Goal: Task Accomplishment & Management: Use online tool/utility

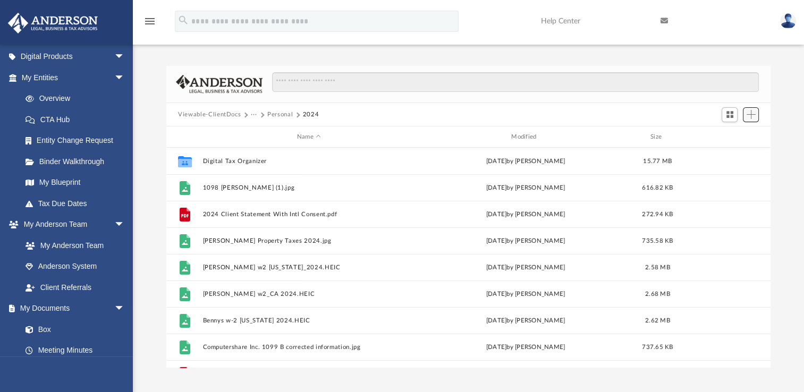
click at [750, 114] on span "Add" at bounding box center [751, 114] width 9 height 9
click at [725, 134] on li "Upload" at bounding box center [736, 135] width 34 height 11
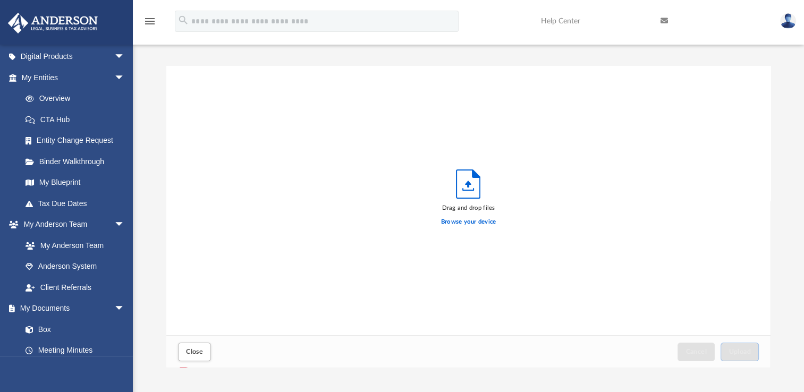
scroll to position [261, 595]
click at [459, 223] on label "Browse your device" at bounding box center [468, 222] width 55 height 10
click at [0, 0] on input "Browse your device" at bounding box center [0, 0] width 0 height 0
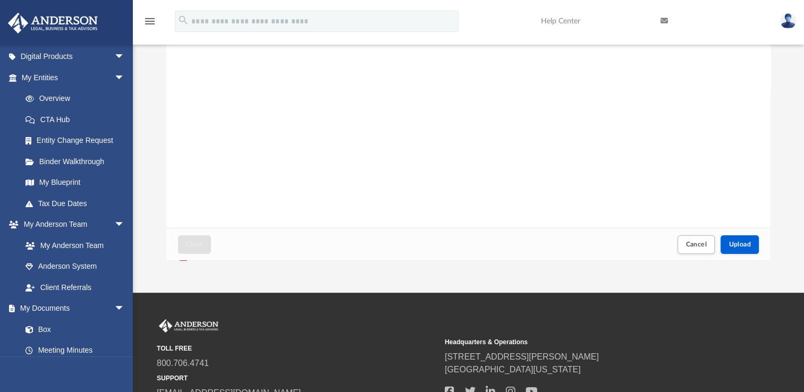
scroll to position [198, 0]
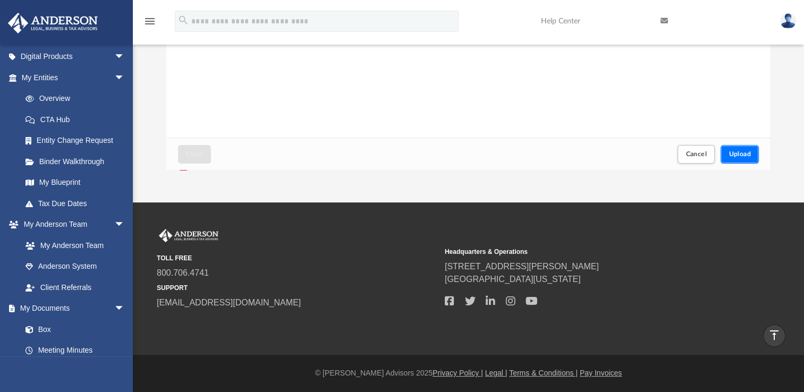
click at [735, 146] on button "Upload" at bounding box center [740, 154] width 38 height 19
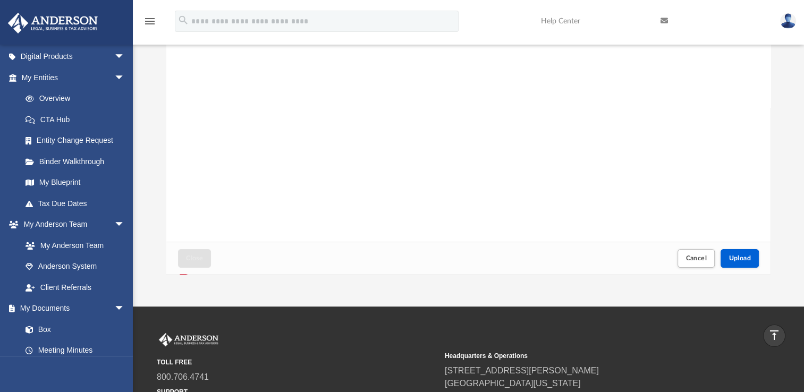
scroll to position [91, 0]
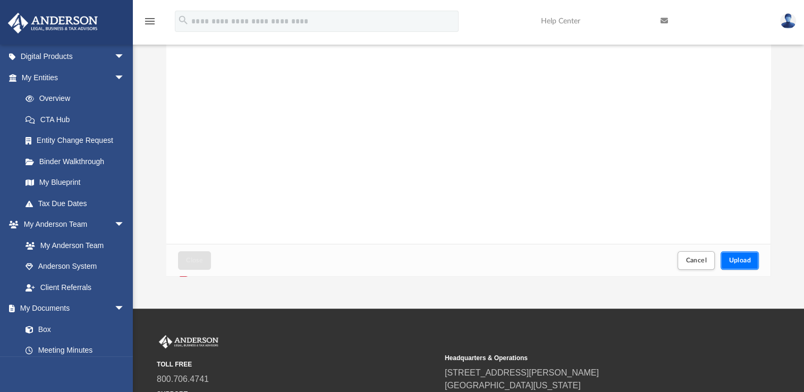
click at [750, 261] on button "Upload" at bounding box center [740, 260] width 38 height 19
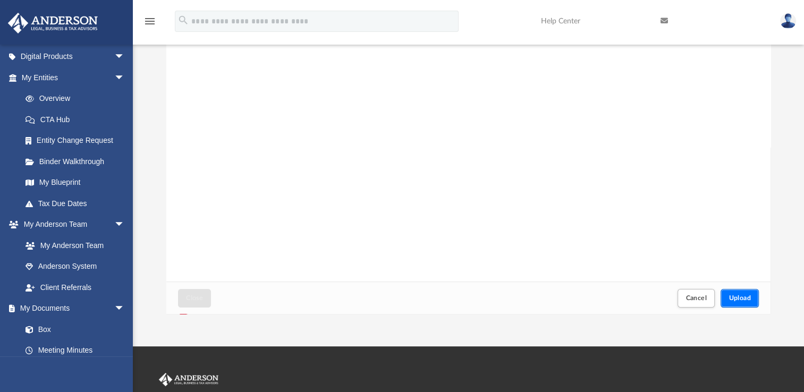
scroll to position [0, 0]
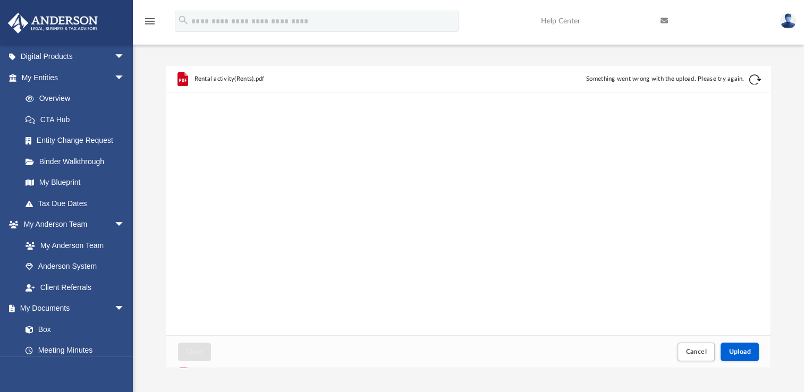
click at [230, 77] on span "Rental activity(Rents).pdf" at bounding box center [229, 78] width 70 height 7
click at [752, 78] on button "Retry" at bounding box center [755, 79] width 13 height 13
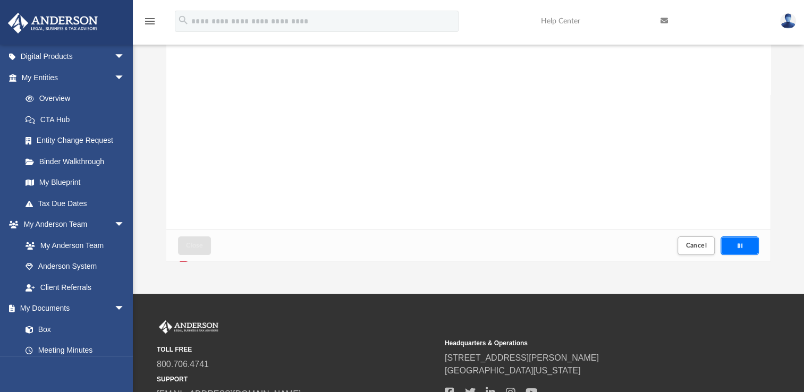
click at [744, 247] on div "Upload" at bounding box center [739, 246] width 37 height 18
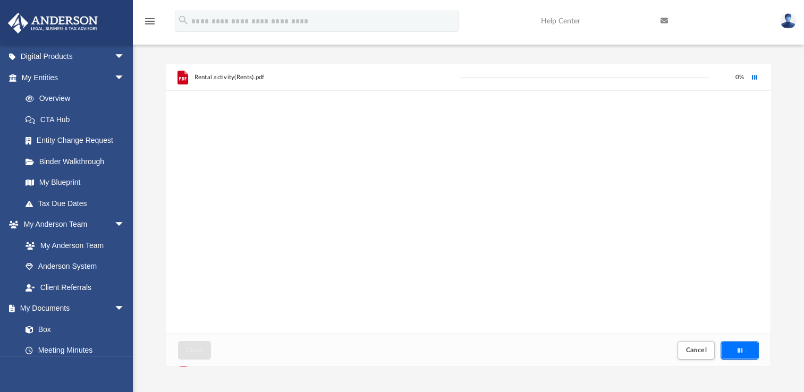
scroll to position [0, 0]
click at [683, 350] on button "Cancel" at bounding box center [696, 352] width 37 height 19
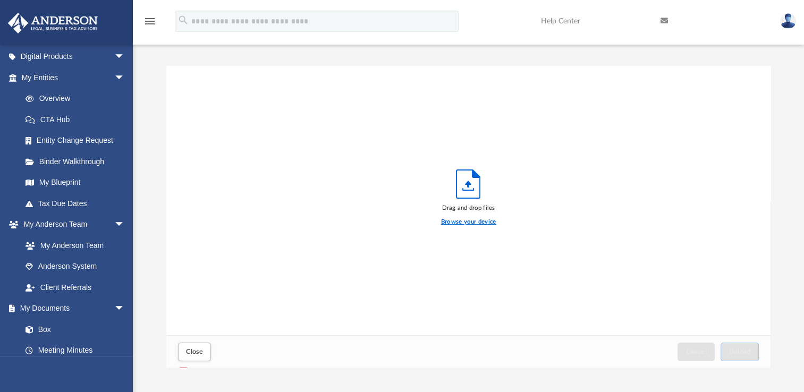
click at [468, 222] on label "Browse your device" at bounding box center [468, 222] width 55 height 10
click at [0, 0] on input "Browse your device" at bounding box center [0, 0] width 0 height 0
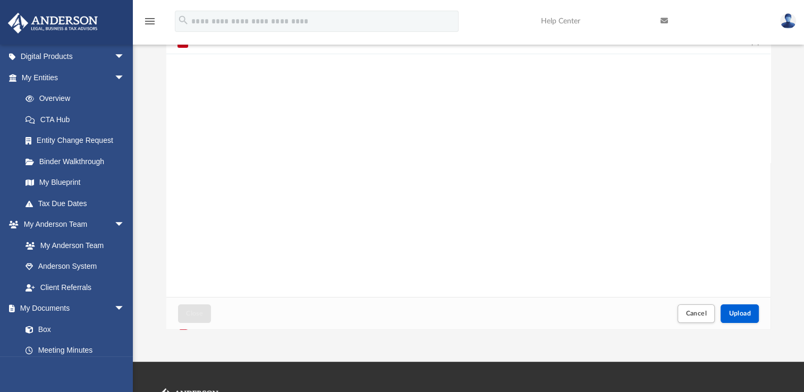
scroll to position [106, 0]
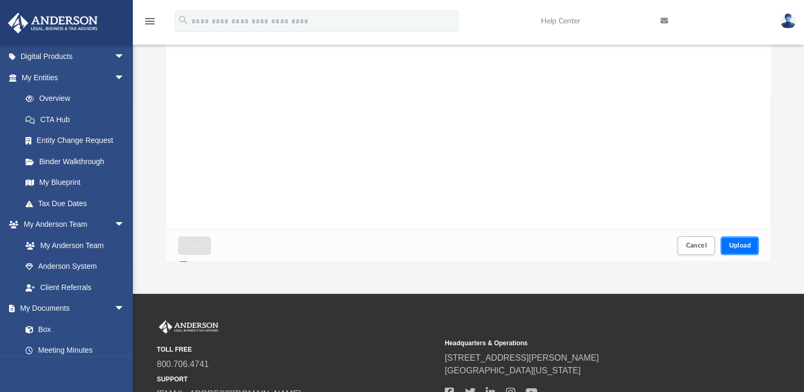
click at [745, 242] on span "Upload" at bounding box center [740, 245] width 22 height 6
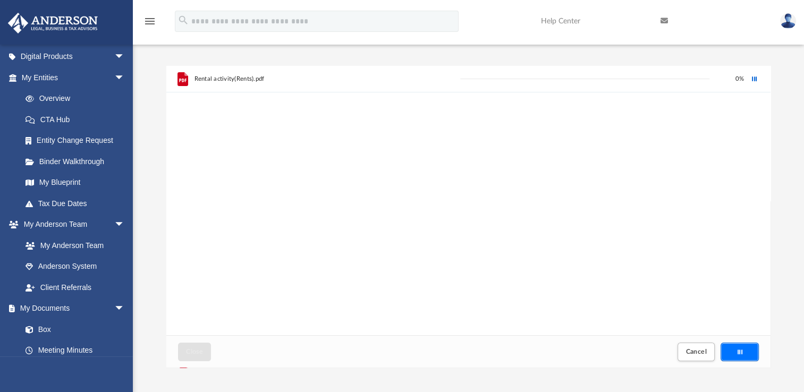
scroll to position [0, 0]
click at [691, 357] on button "Cancel" at bounding box center [696, 352] width 37 height 19
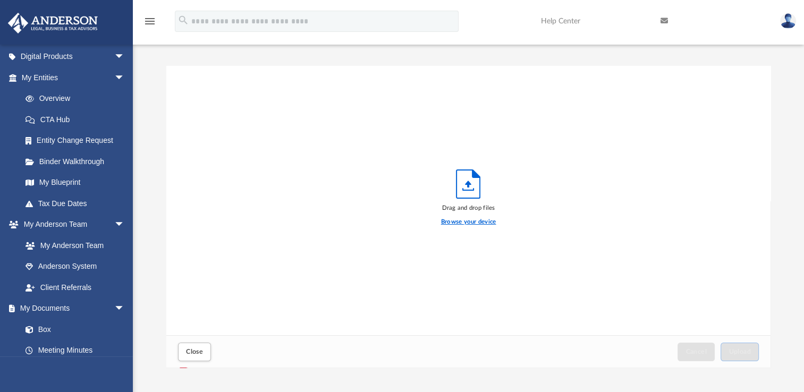
click at [460, 220] on label "Browse your device" at bounding box center [468, 222] width 55 height 10
click at [0, 0] on input "Browse your device" at bounding box center [0, 0] width 0 height 0
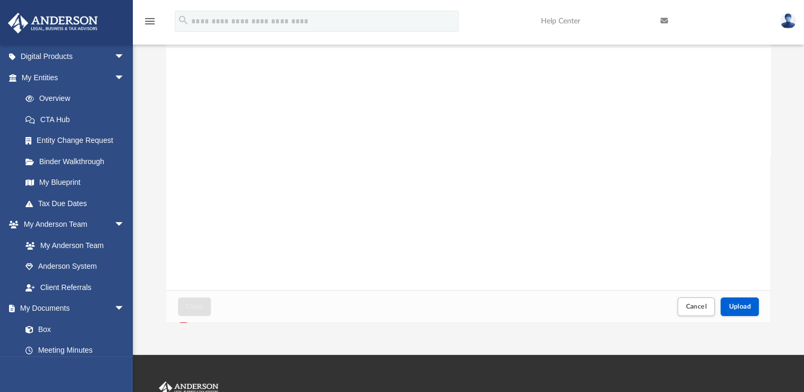
scroll to position [106, 0]
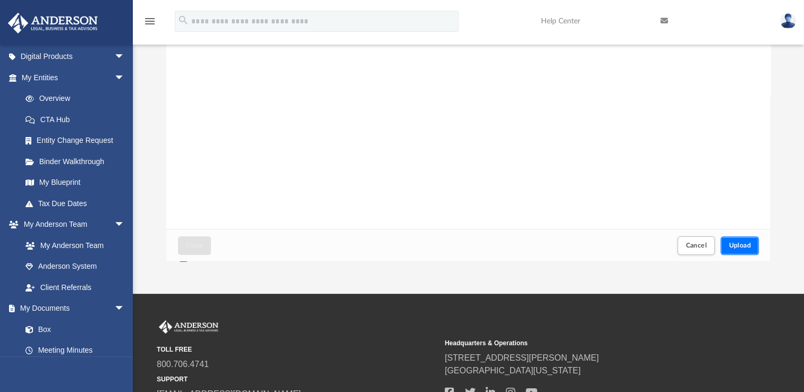
click at [740, 243] on span "Upload" at bounding box center [740, 245] width 22 height 6
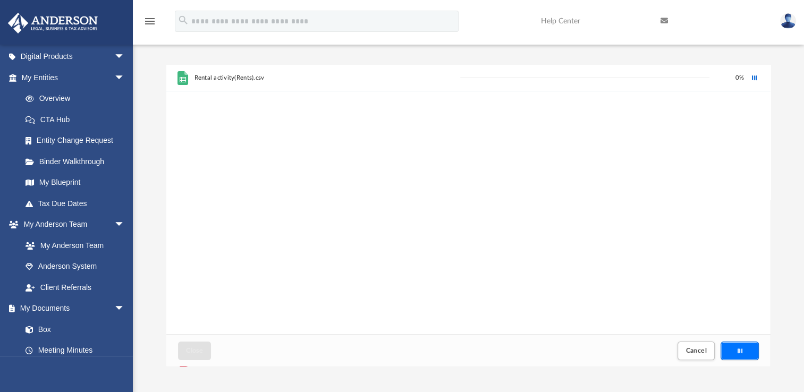
scroll to position [0, 0]
click at [687, 350] on span "Cancel" at bounding box center [696, 352] width 21 height 6
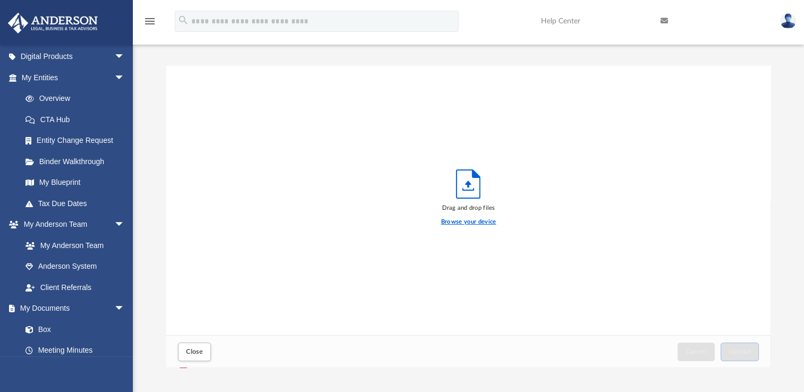
click at [469, 222] on label "Browse your device" at bounding box center [468, 222] width 55 height 10
click at [0, 0] on input "Browse your device" at bounding box center [0, 0] width 0 height 0
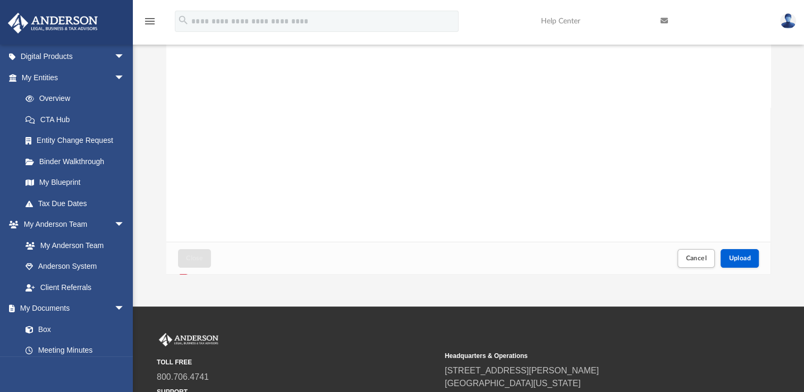
scroll to position [198, 0]
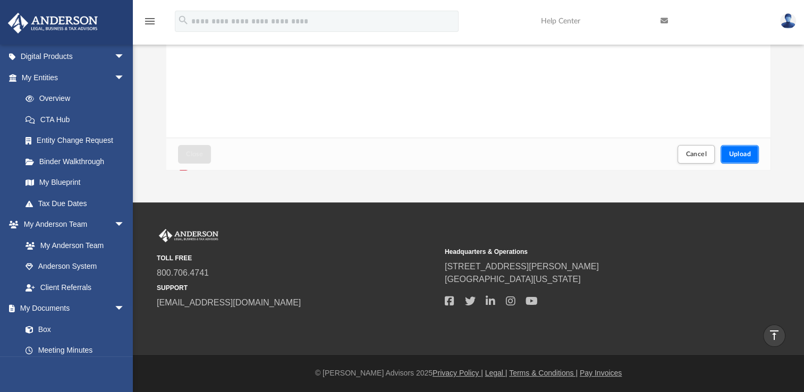
click at [740, 155] on span "Upload" at bounding box center [740, 154] width 22 height 6
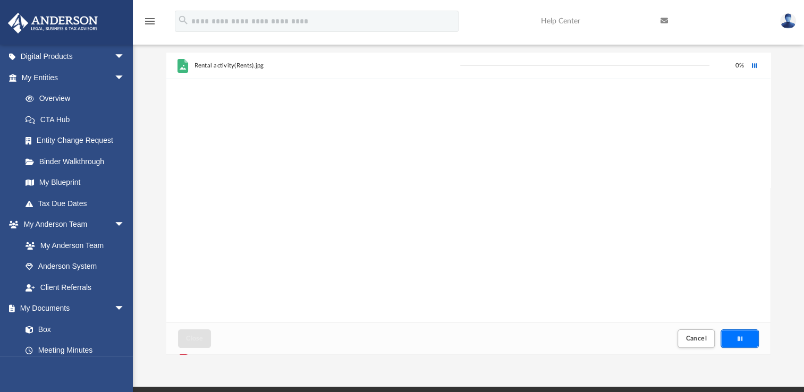
scroll to position [0, 0]
